Goal: Information Seeking & Learning: Learn about a topic

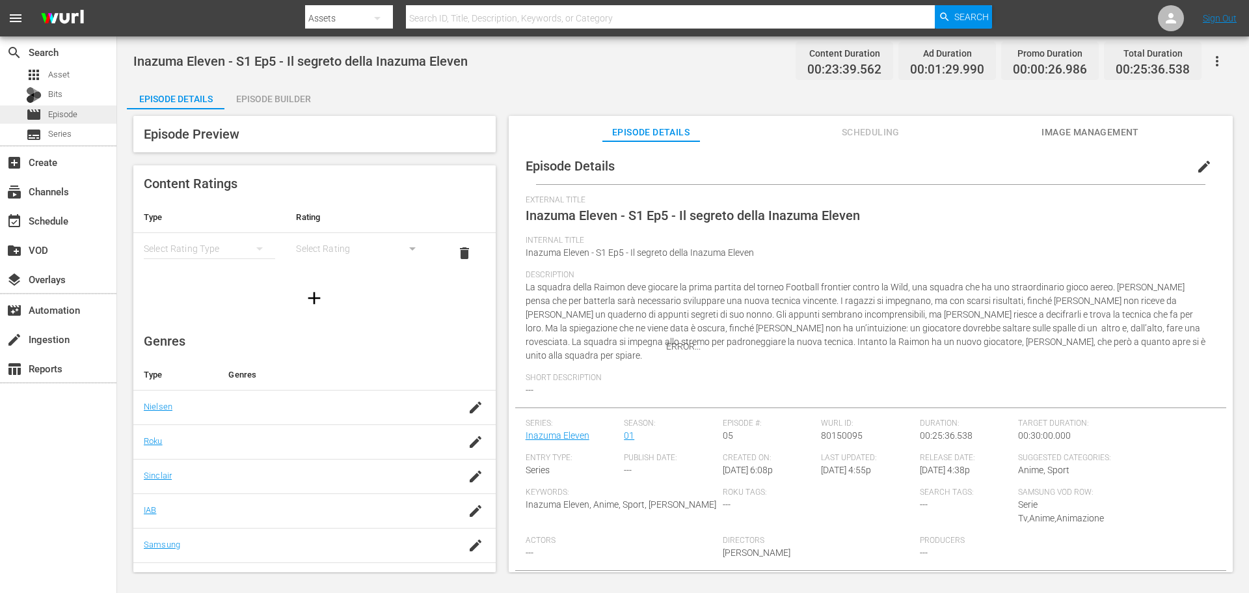
click at [94, 109] on div "movie Episode" at bounding box center [58, 114] width 116 height 18
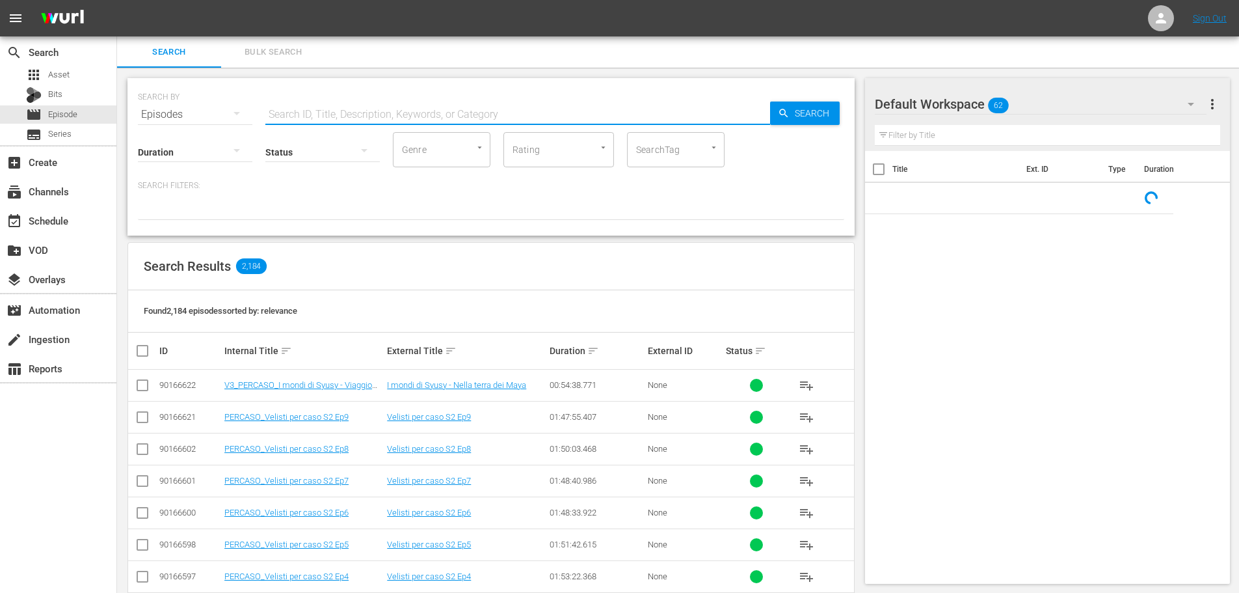
click at [352, 112] on input "text" at bounding box center [517, 114] width 505 height 31
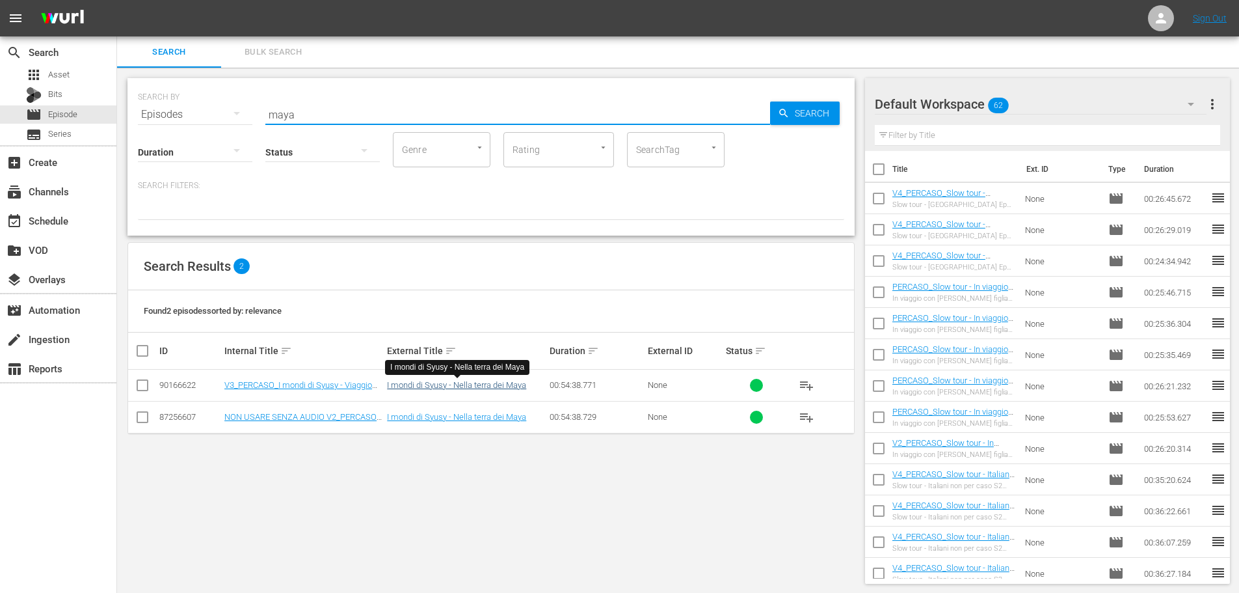
type input "maya"
click at [507, 389] on link "I mondi di Syusy - Nella terra dei Maya" at bounding box center [456, 385] width 139 height 10
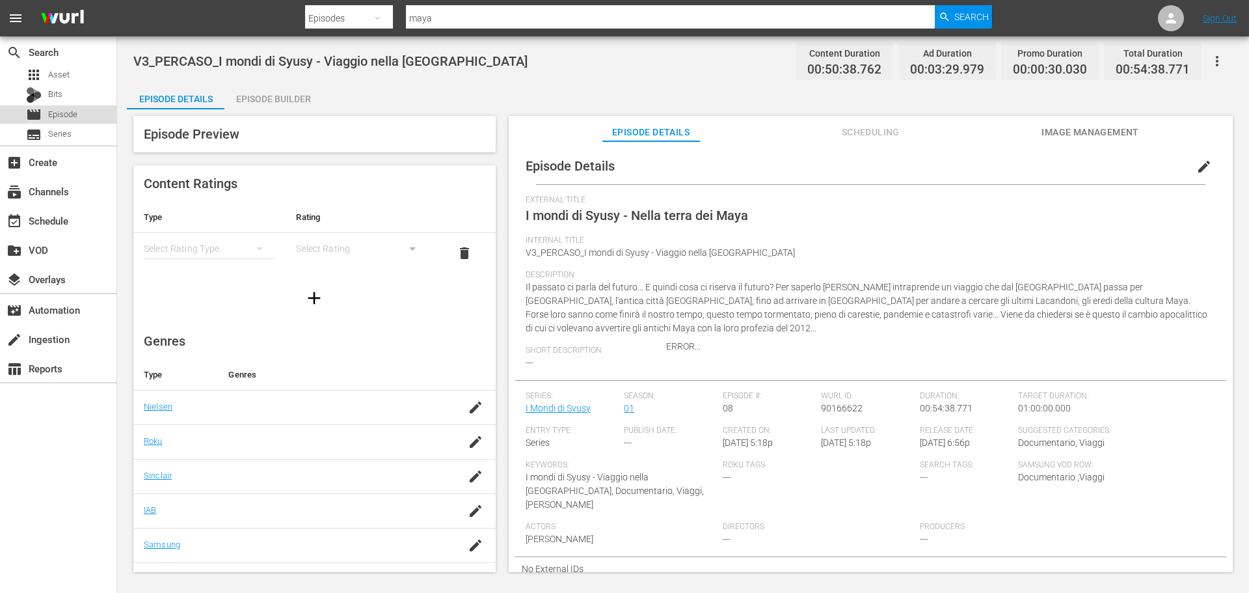
click at [85, 120] on div "movie Episode" at bounding box center [58, 114] width 116 height 18
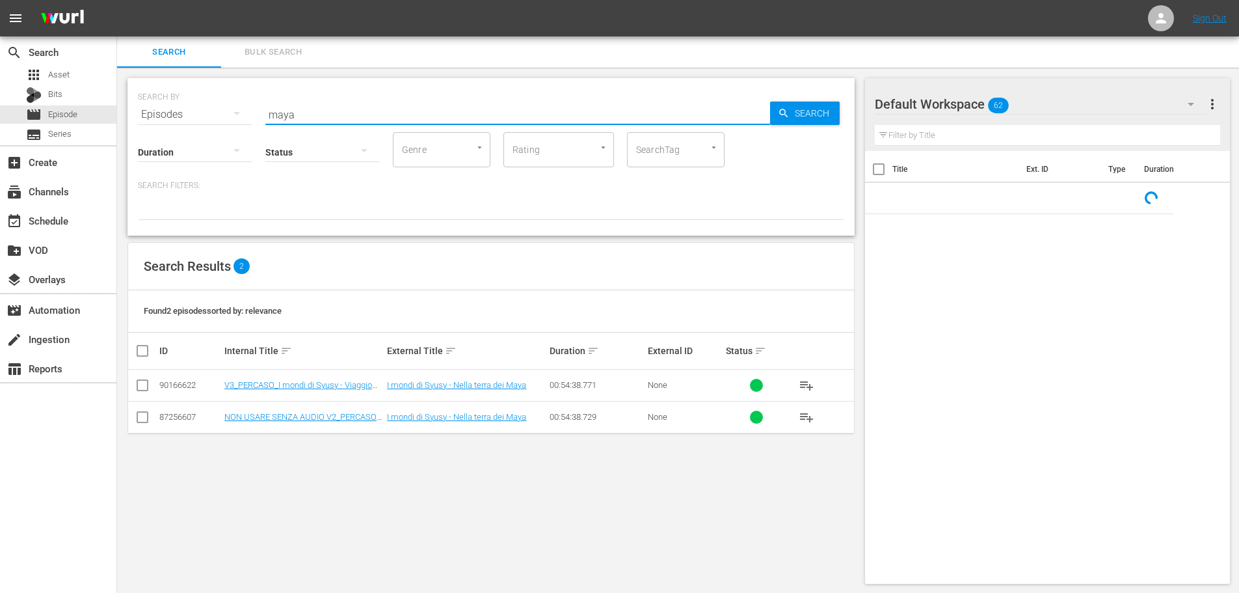
drag, startPoint x: 327, startPoint y: 107, endPoint x: 258, endPoint y: 105, distance: 68.3
click at [258, 105] on div "SEARCH BY Search By Episodes Search ID, Title, Description, Keywords, or Catego…" at bounding box center [491, 106] width 707 height 47
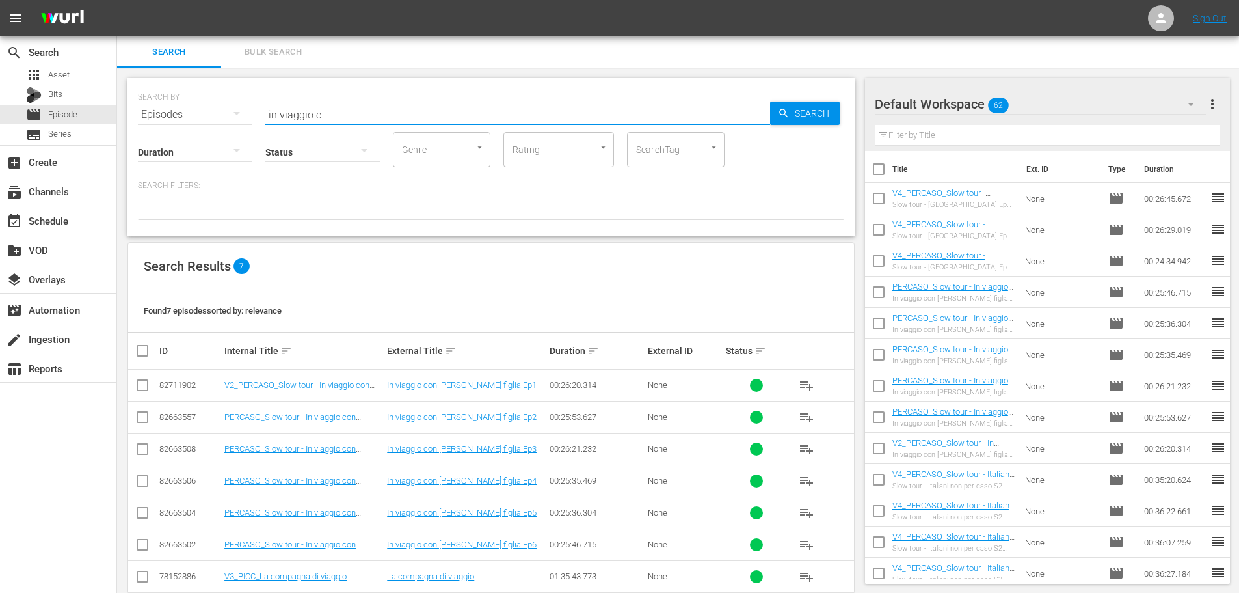
scroll to position [24, 0]
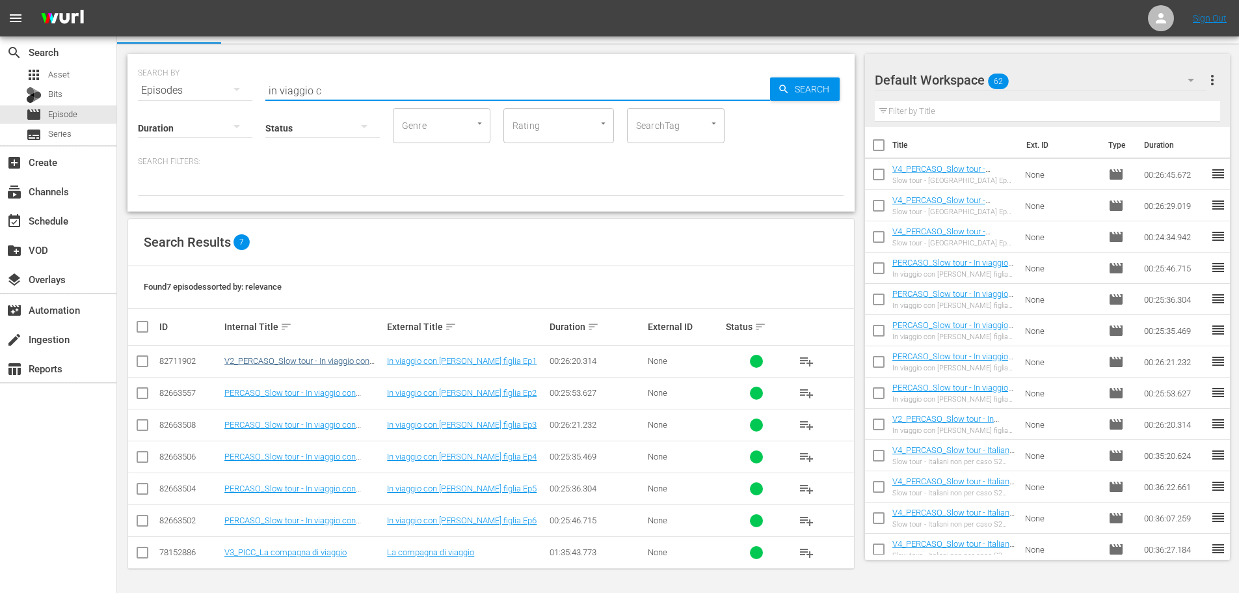
type input "in viaggio c"
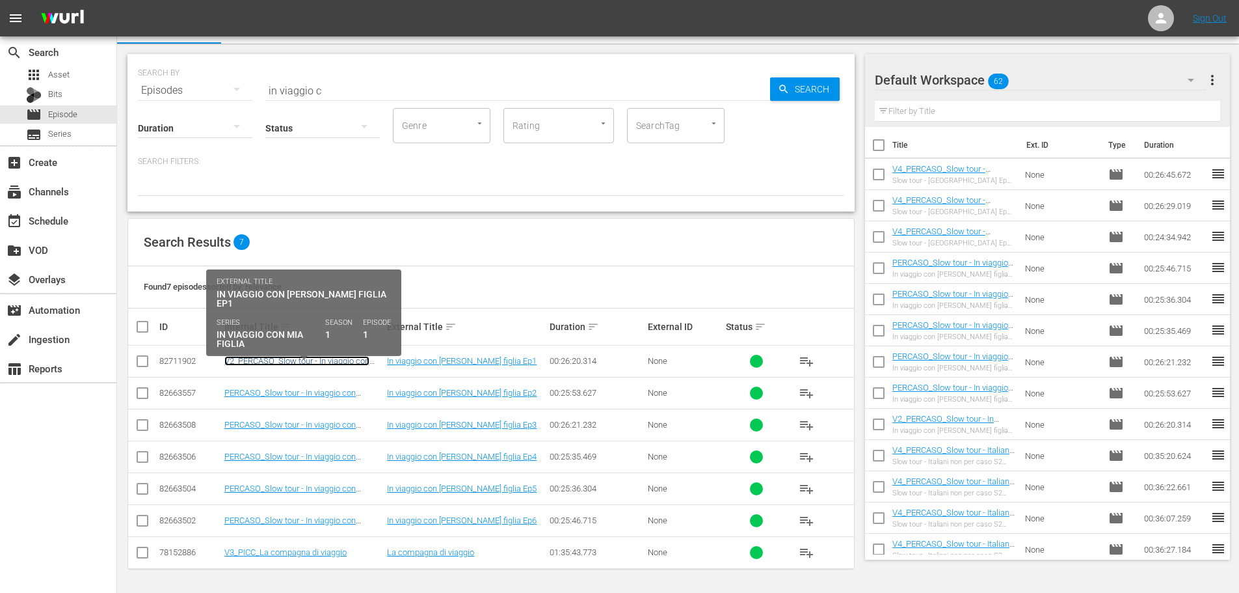
click at [345, 364] on link "V2_PERCASO_Slow tour - In viaggio con [PERSON_NAME] figlia Ep1" at bounding box center [296, 366] width 145 height 20
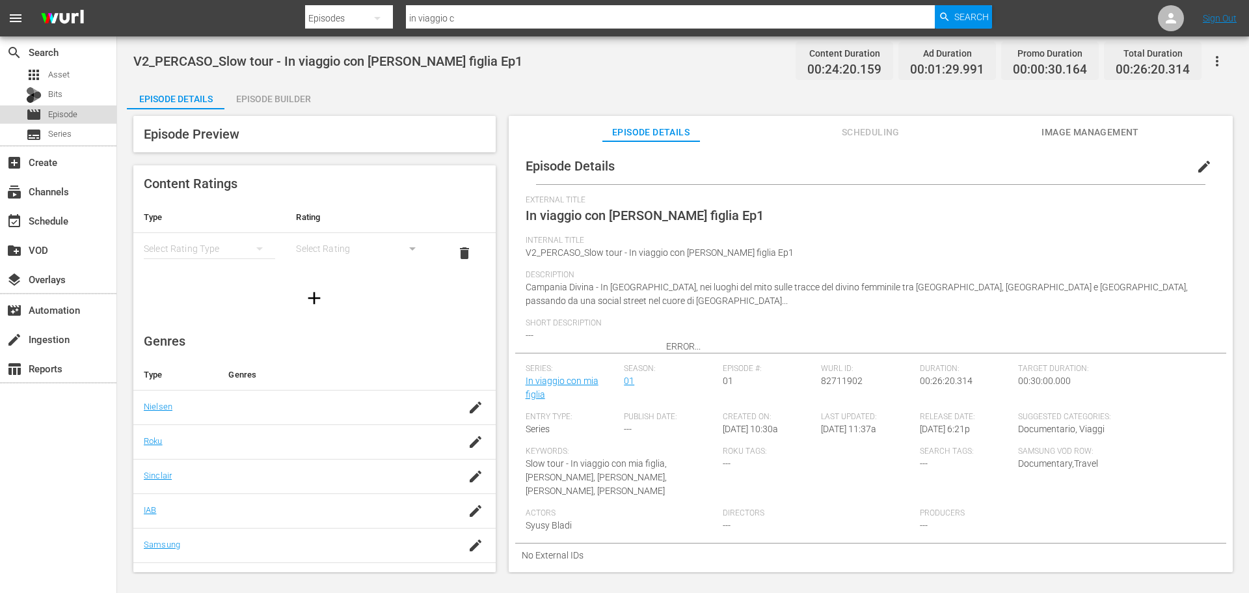
click at [101, 116] on div "movie Episode" at bounding box center [58, 114] width 116 height 18
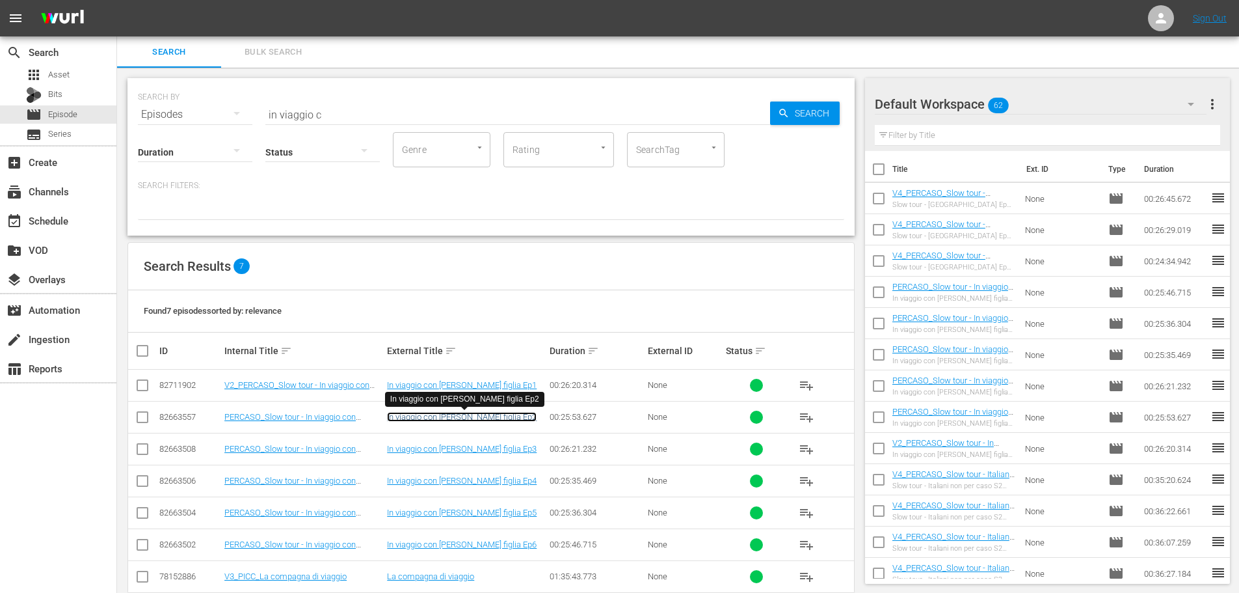
click at [403, 416] on link "In viaggio con [PERSON_NAME] figlia Ep2" at bounding box center [462, 417] width 150 height 10
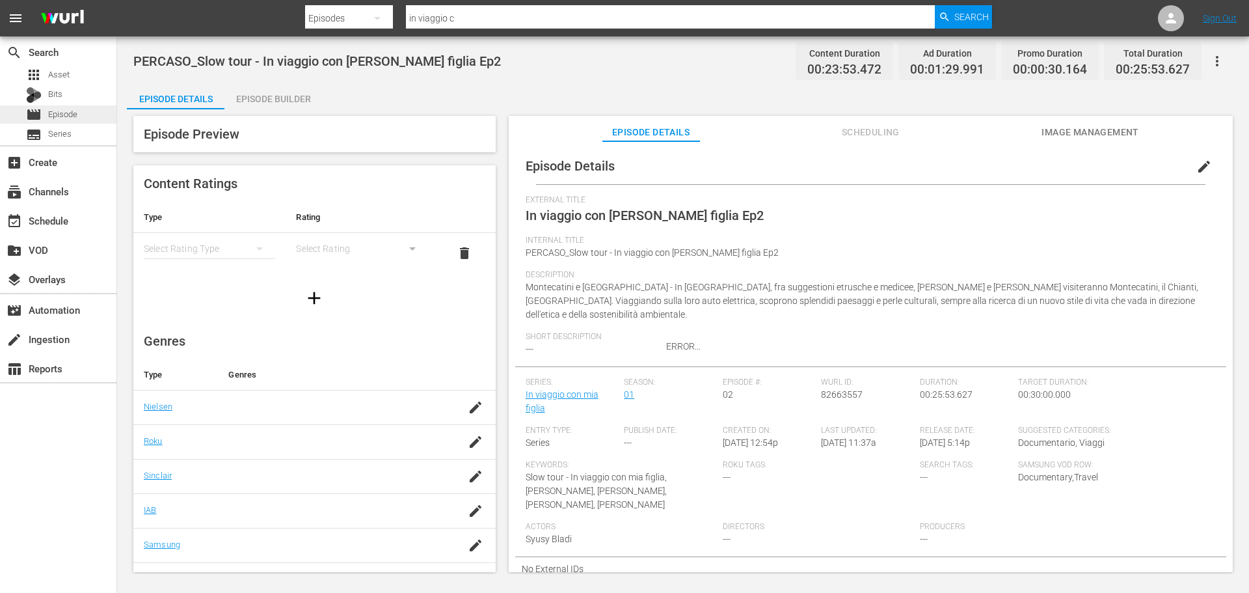
click at [74, 116] on span "Episode" at bounding box center [62, 114] width 29 height 13
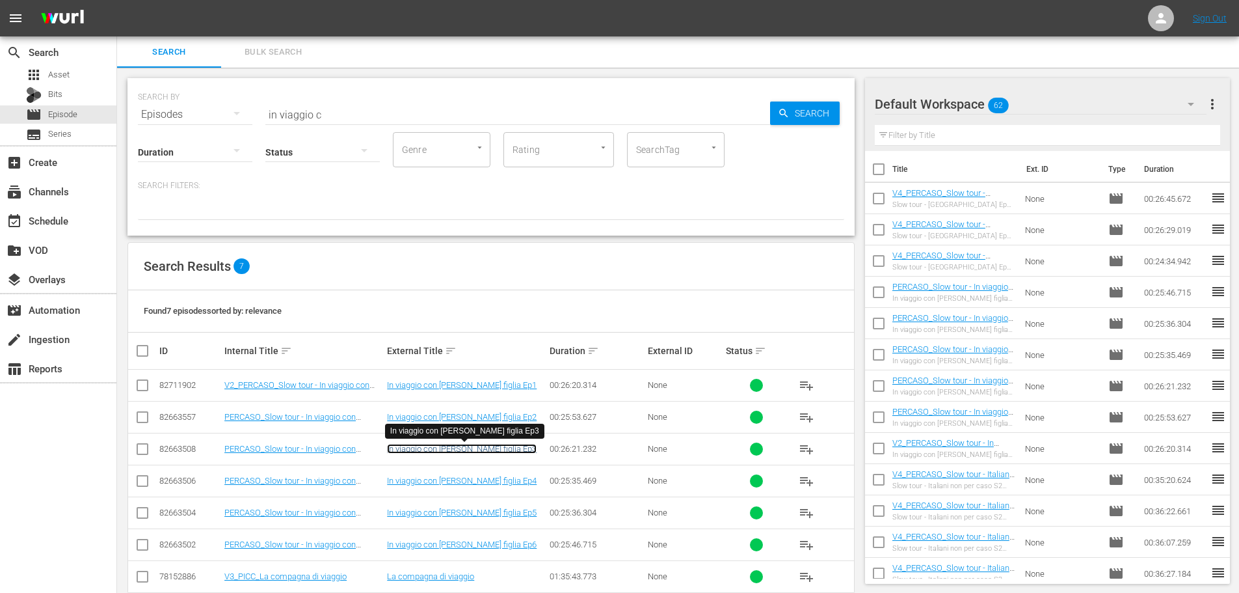
click at [402, 448] on link "In viaggio con [PERSON_NAME] figlia Ep3" at bounding box center [462, 449] width 150 height 10
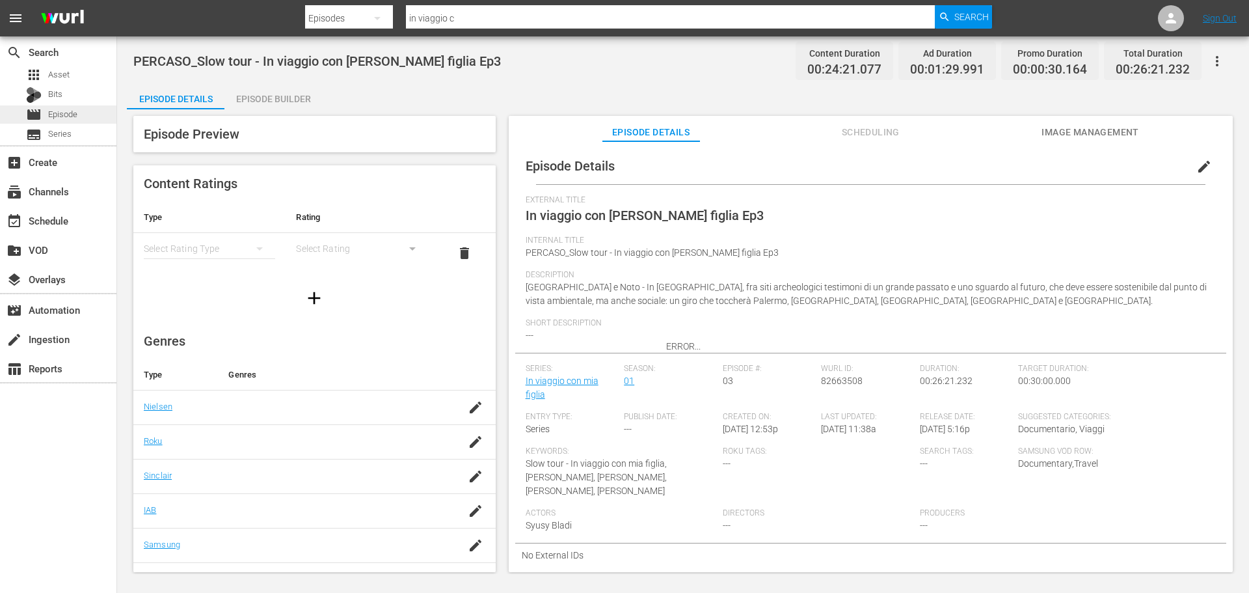
click at [84, 117] on div "movie Episode" at bounding box center [58, 114] width 116 height 18
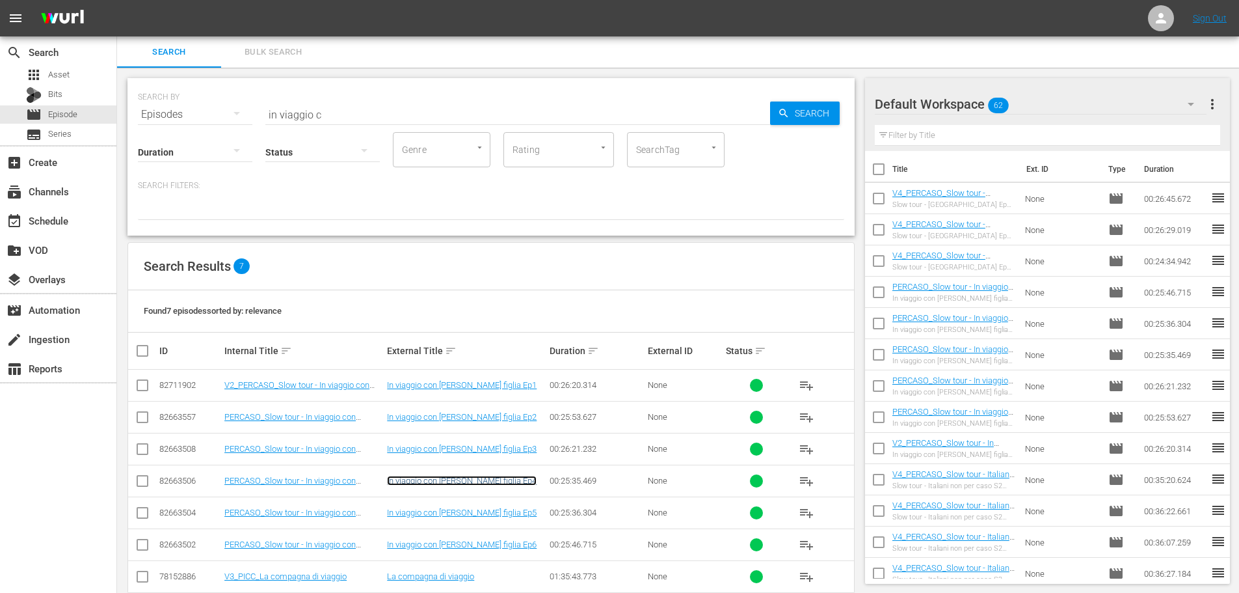
click at [477, 478] on link "In viaggio con [PERSON_NAME] figlia Ep4" at bounding box center [462, 481] width 150 height 10
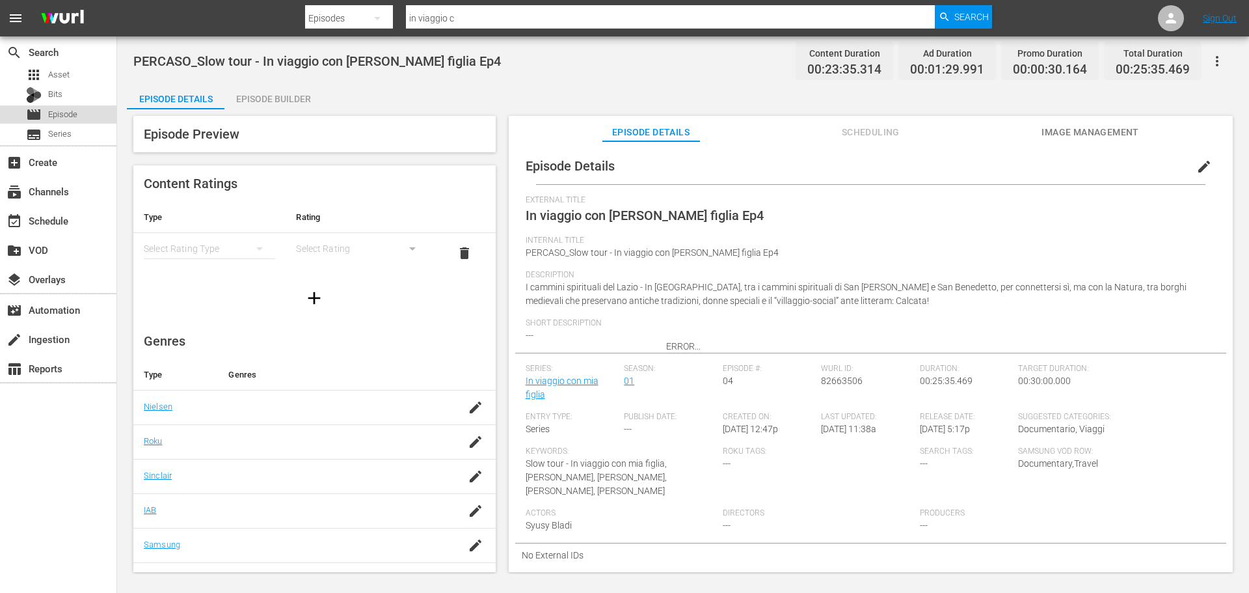
click at [85, 110] on div "movie Episode" at bounding box center [58, 114] width 116 height 18
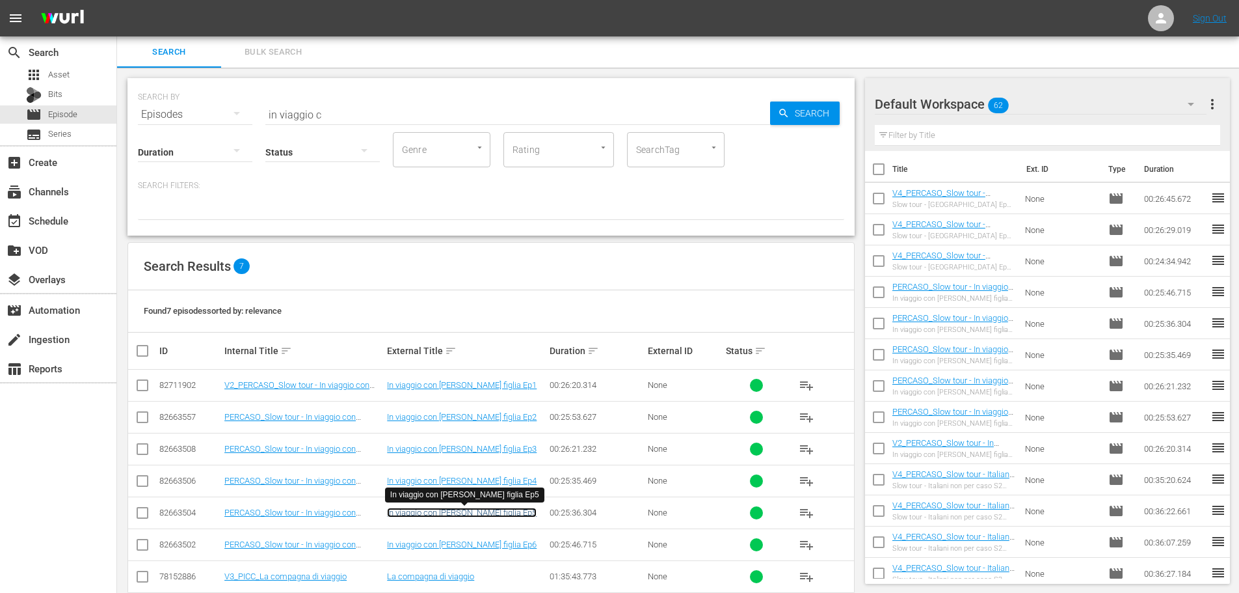
click at [452, 514] on link "In viaggio con [PERSON_NAME] figlia Ep5" at bounding box center [462, 512] width 150 height 10
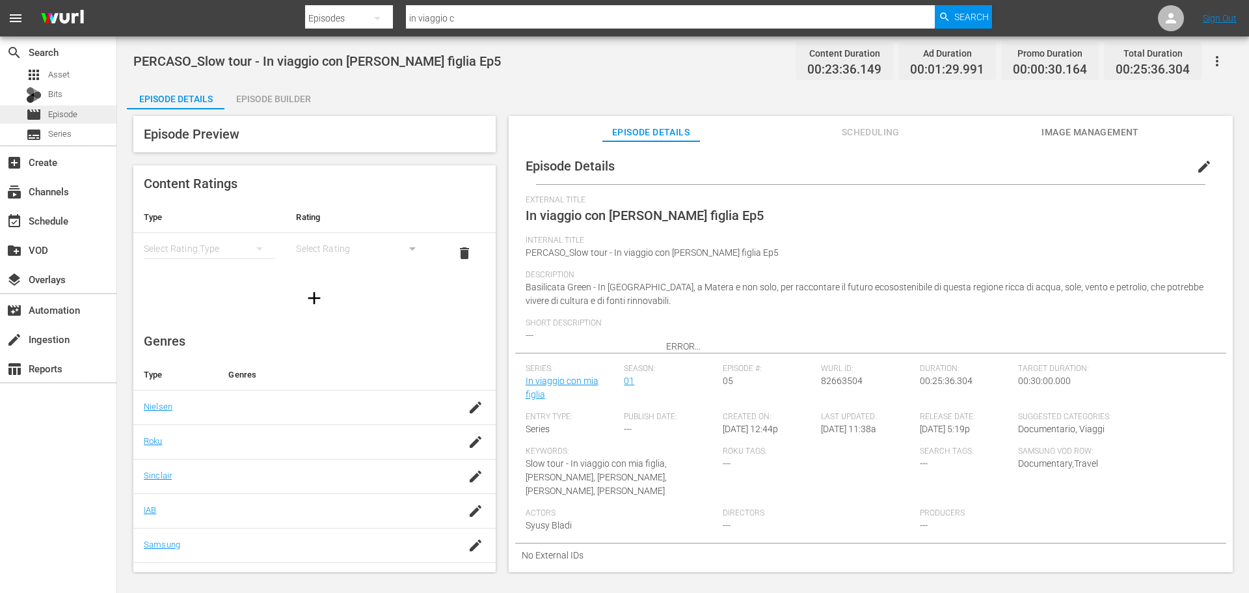
click at [67, 118] on span "Episode" at bounding box center [62, 114] width 29 height 13
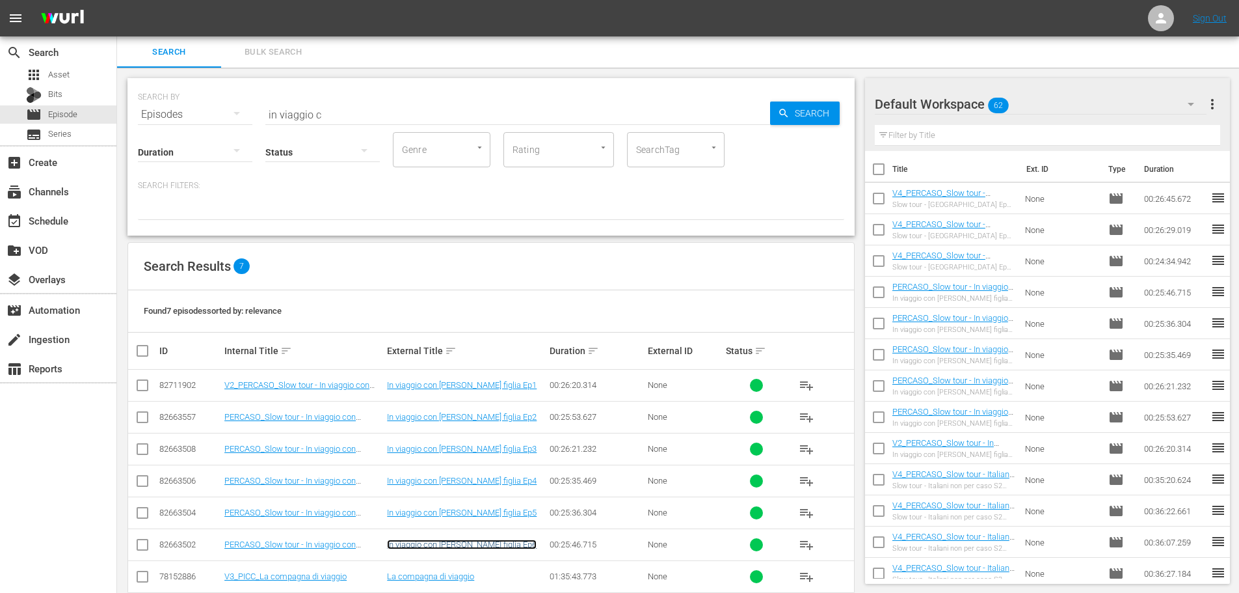
click at [470, 539] on link "In viaggio con [PERSON_NAME] figlia Ep6" at bounding box center [462, 544] width 150 height 10
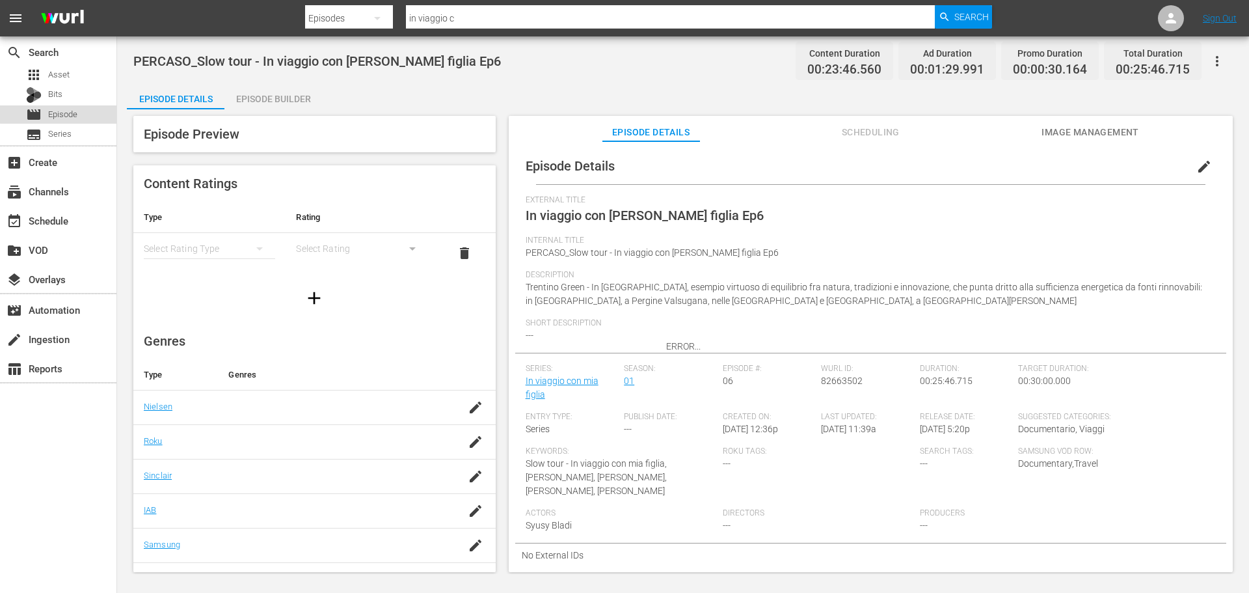
click at [78, 113] on div "movie Episode" at bounding box center [58, 114] width 116 height 18
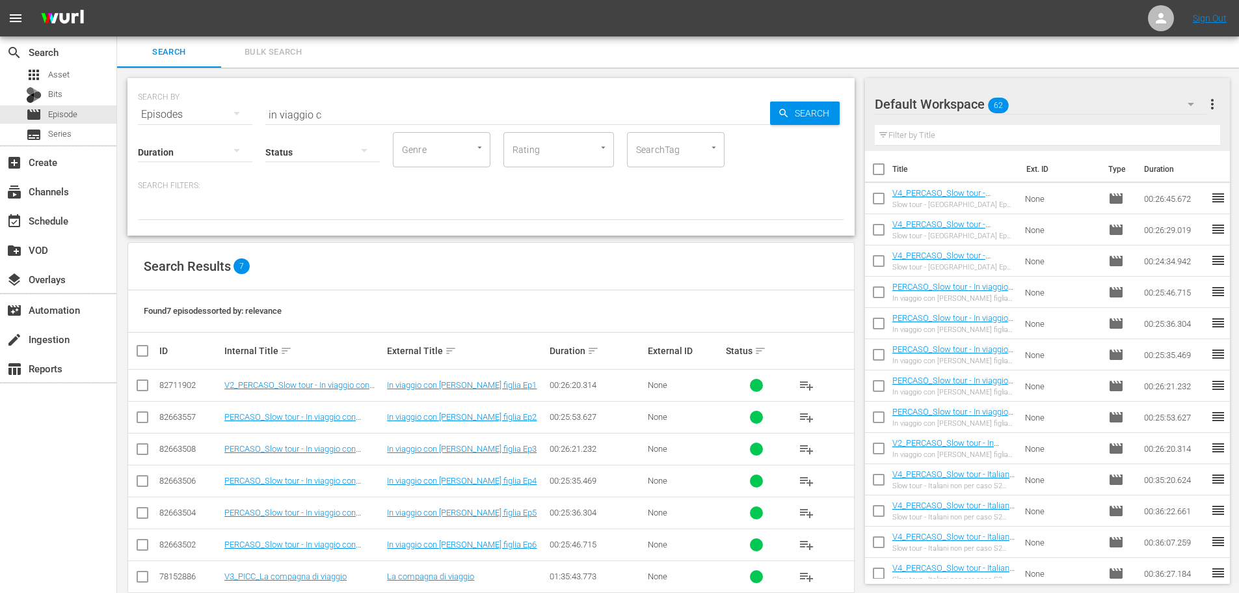
click at [442, 375] on td "In viaggio con [PERSON_NAME] figlia Ep1" at bounding box center [466, 386] width 163 height 32
click at [448, 384] on link "In viaggio con [PERSON_NAME] figlia Ep1" at bounding box center [462, 385] width 150 height 10
